Goal: Task Accomplishment & Management: Use online tool/utility

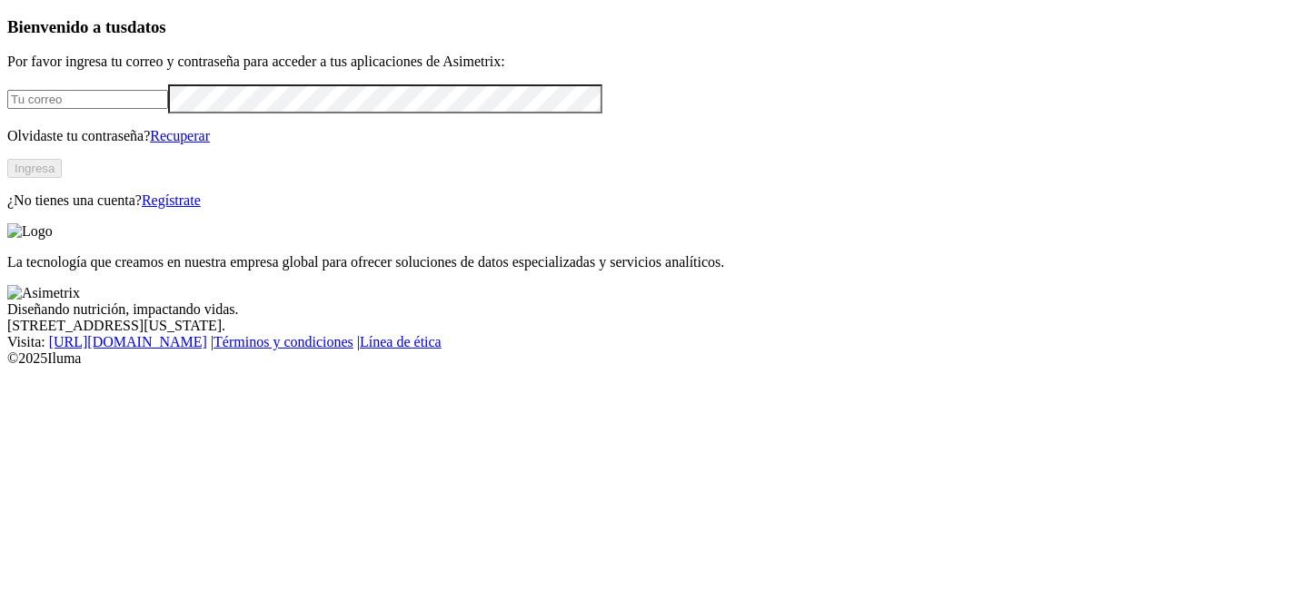
type input "[PERSON_NAME][EMAIL_ADDRESS][PERSON_NAME][DOMAIN_NAME]"
click at [62, 178] on button "Ingresa" at bounding box center [34, 168] width 55 height 19
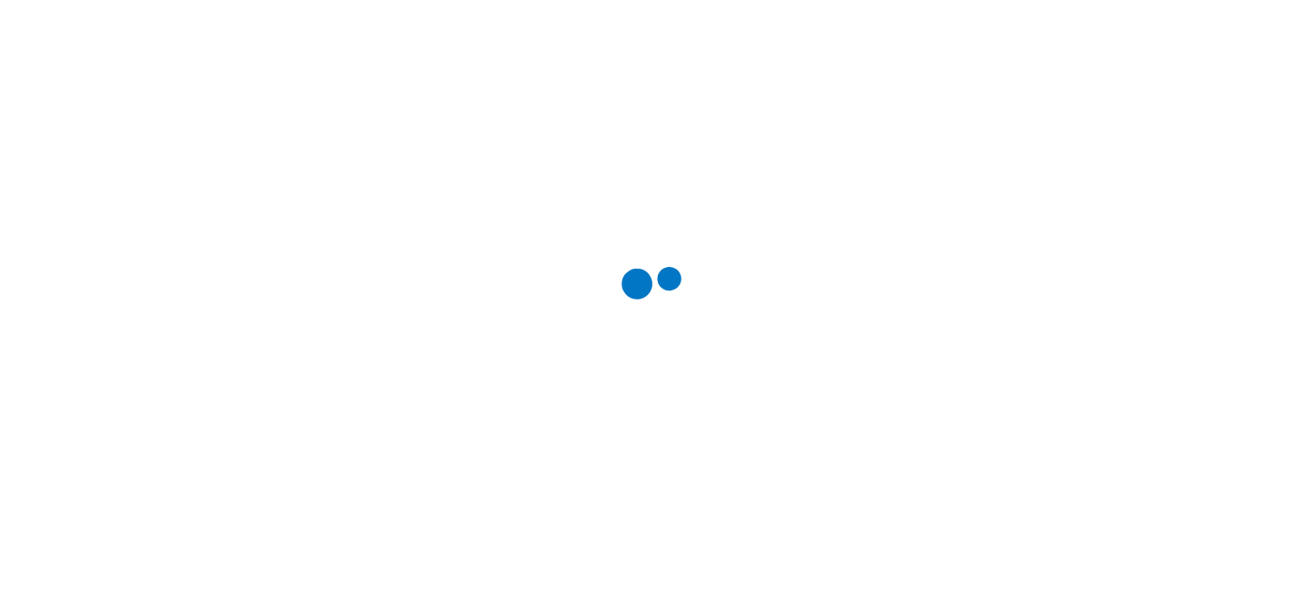
click at [1047, 227] on div at bounding box center [653, 295] width 1292 height 590
click at [301, 222] on div at bounding box center [653, 295] width 1292 height 590
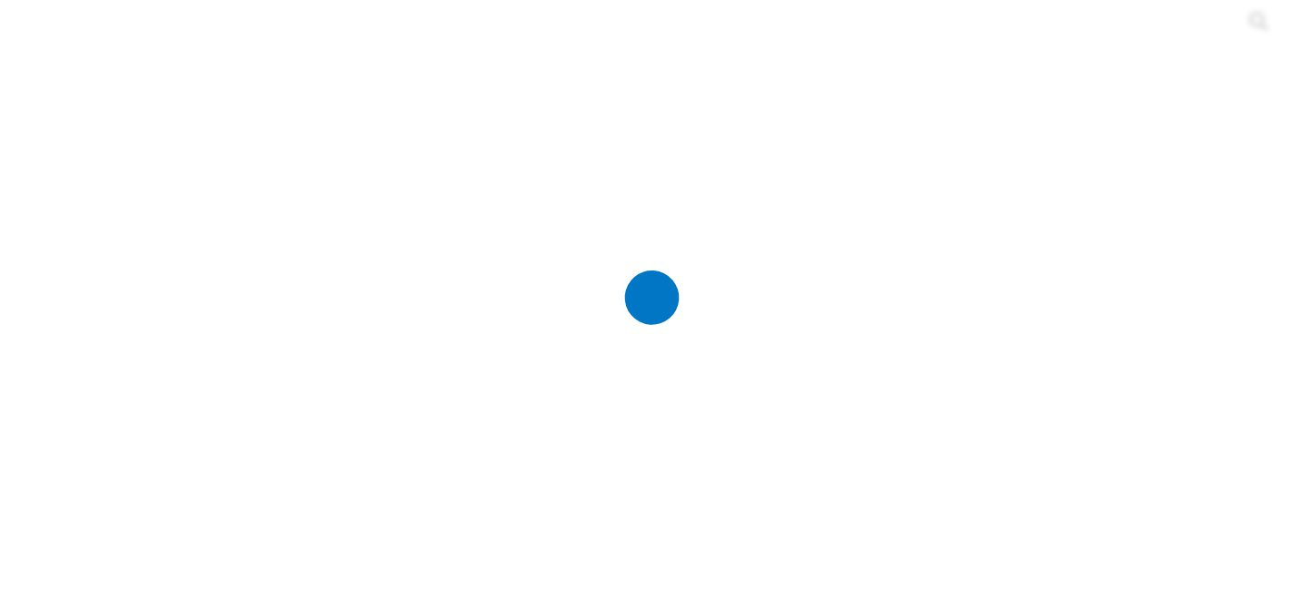
click at [333, 354] on div at bounding box center [653, 295] width 1292 height 590
click at [353, 261] on div at bounding box center [653, 295] width 1292 height 590
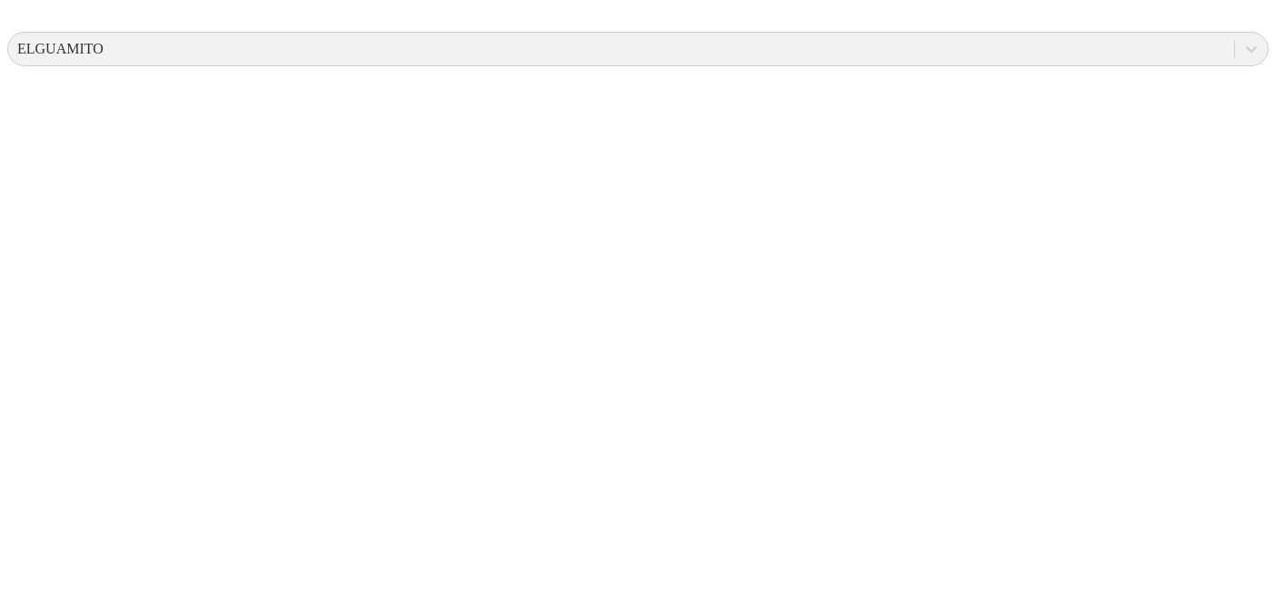
scroll to position [716, 0]
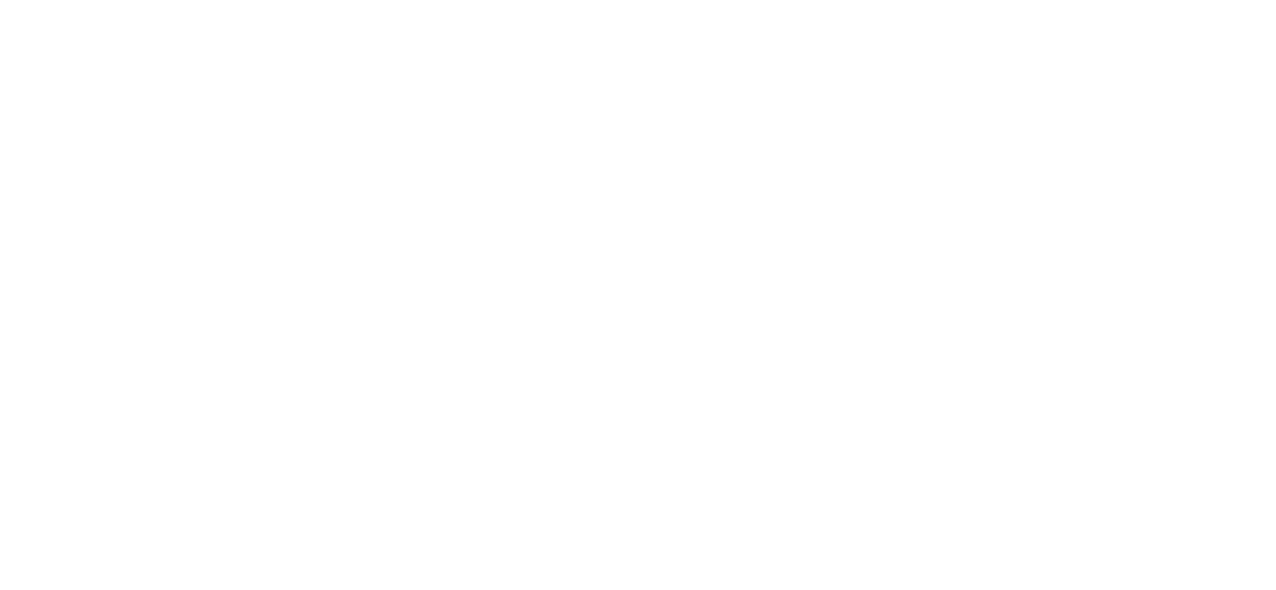
scroll to position [0, 0]
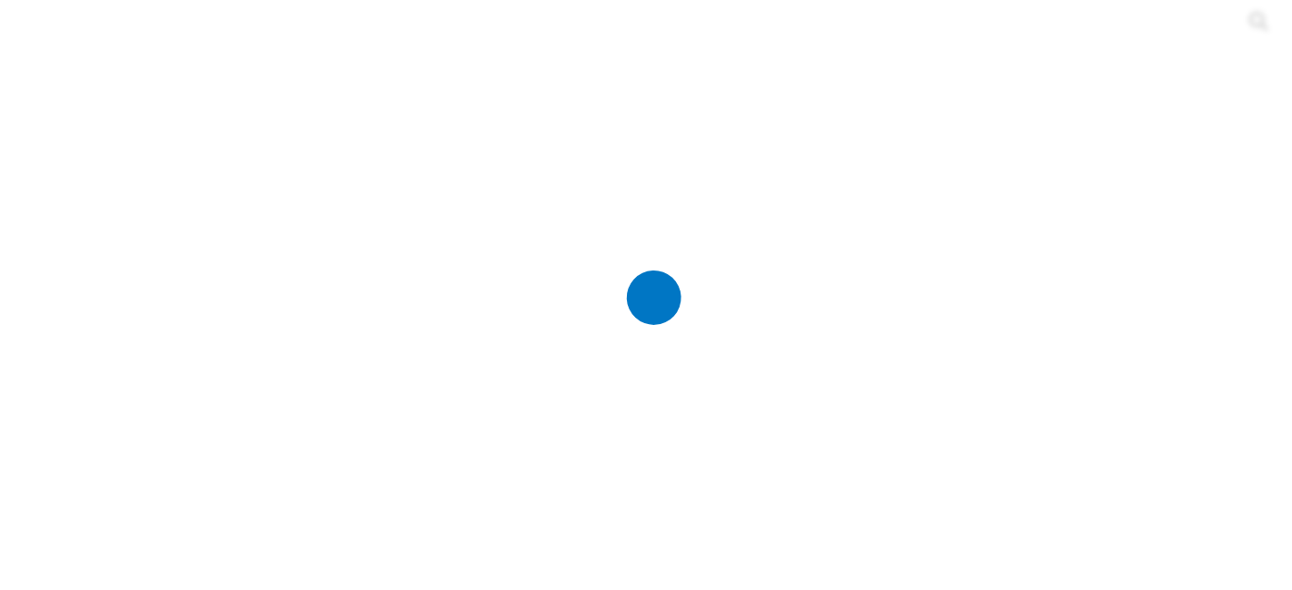
click at [812, 229] on div at bounding box center [653, 295] width 1292 height 590
click at [305, 273] on div at bounding box center [653, 295] width 1292 height 590
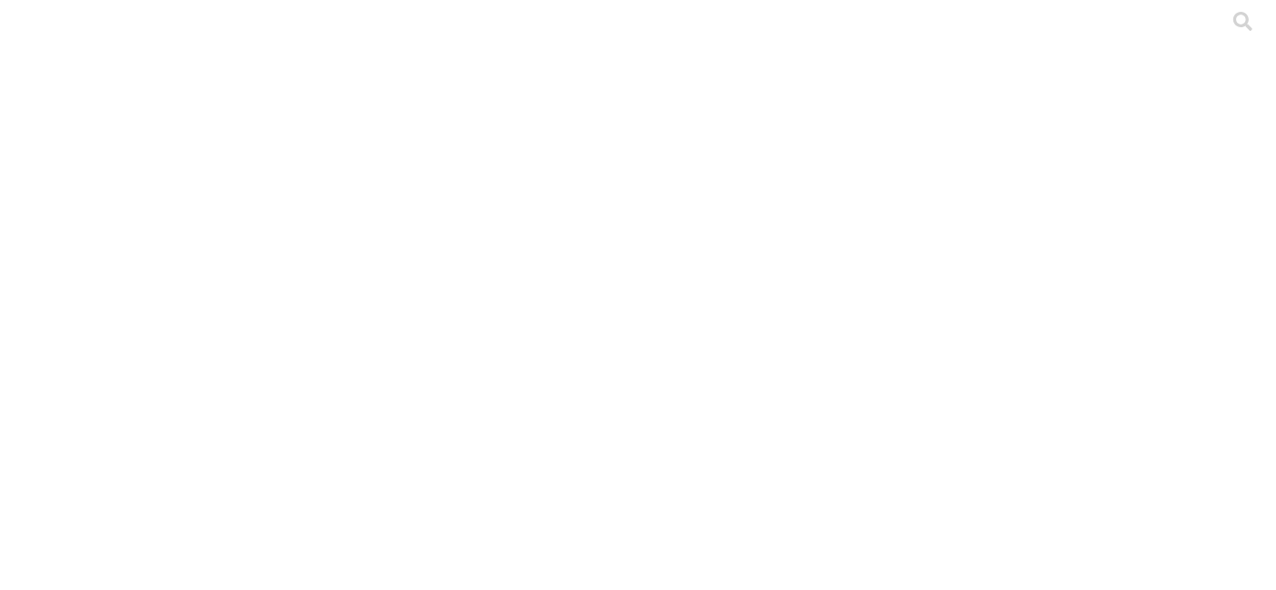
type input "AA"
